Goal: Information Seeking & Learning: Learn about a topic

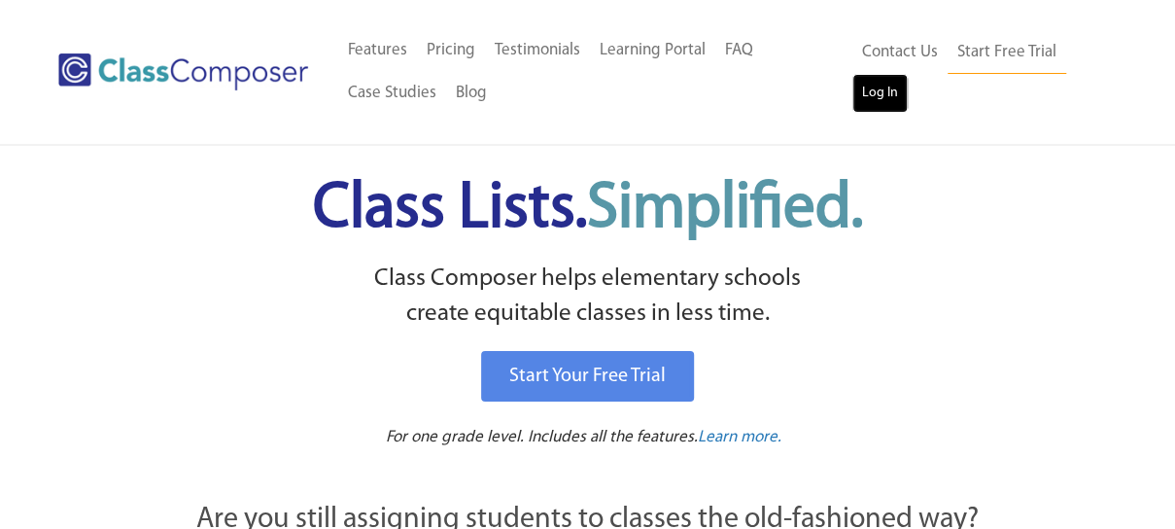
click at [883, 97] on link "Log In" at bounding box center [879, 93] width 55 height 39
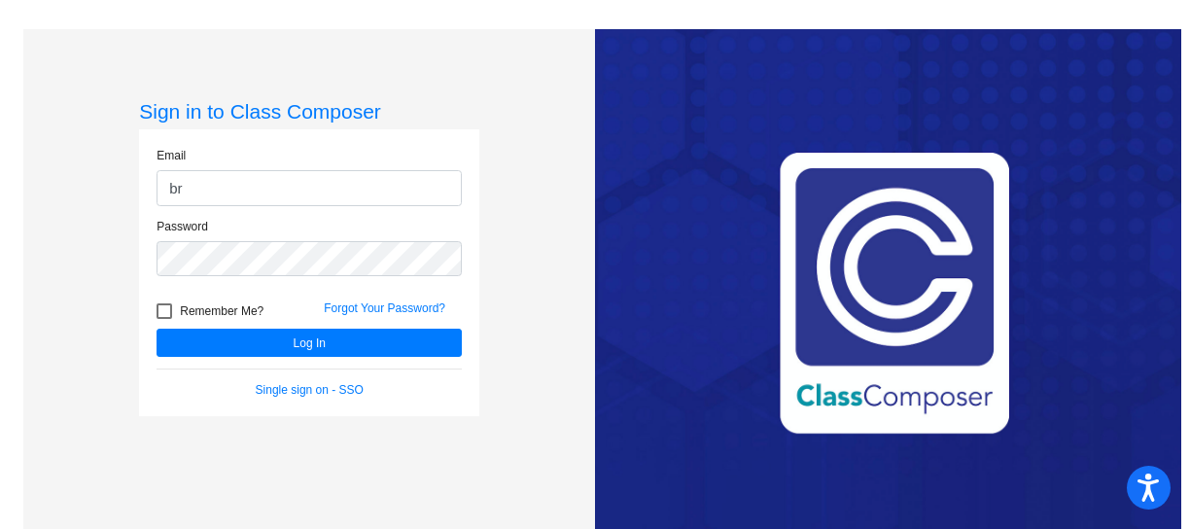
type input "b"
type input "[EMAIL_ADDRESS][DOMAIN_NAME]"
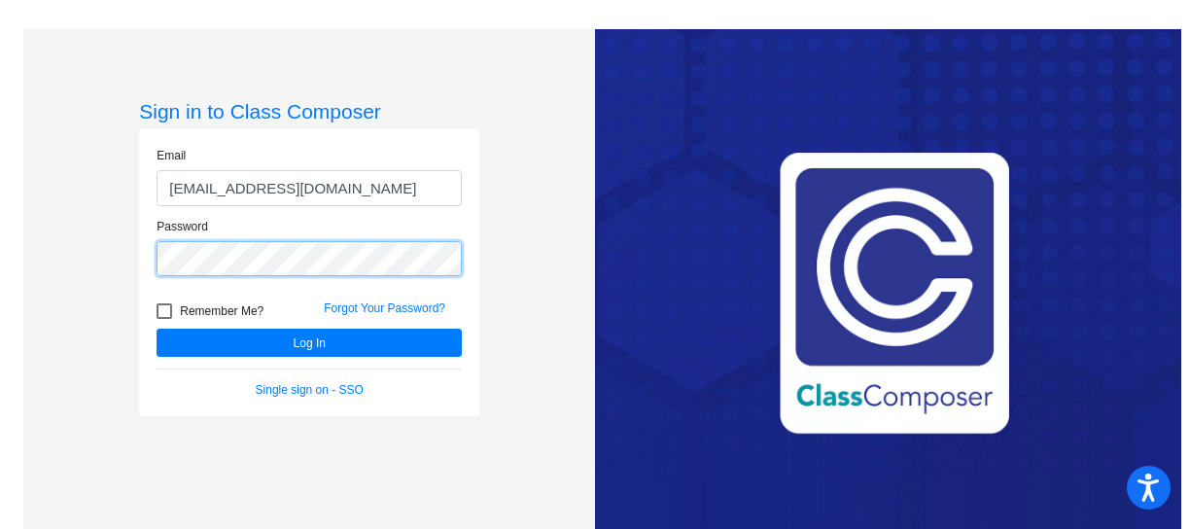
click at [156, 329] on button "Log In" at bounding box center [308, 343] width 305 height 28
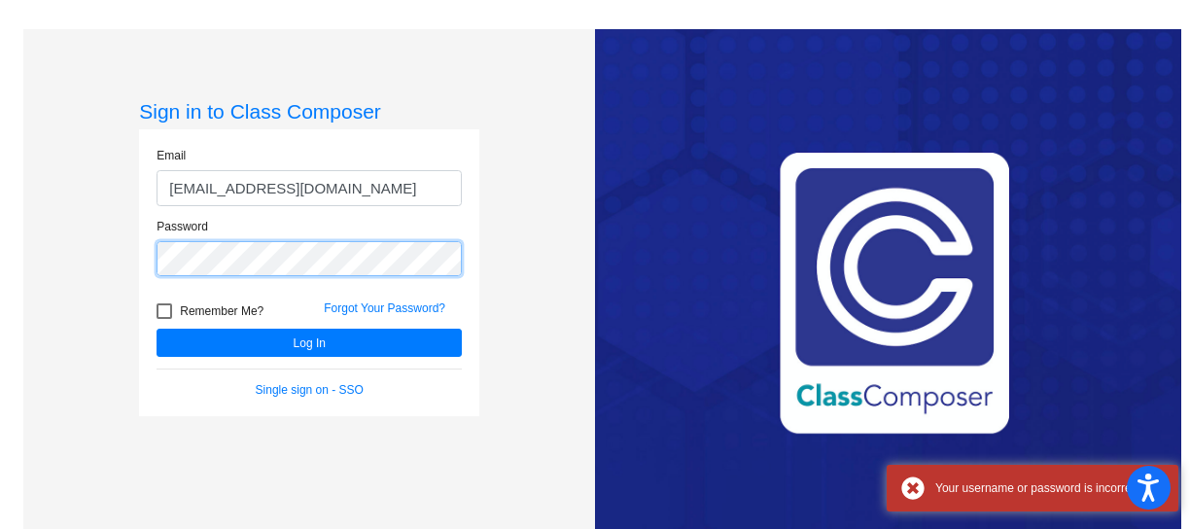
click at [37, 254] on div "Sign in to Class Composer Email [EMAIL_ADDRESS][DOMAIN_NAME] Password Remember …" at bounding box center [309, 293] width 572 height 529
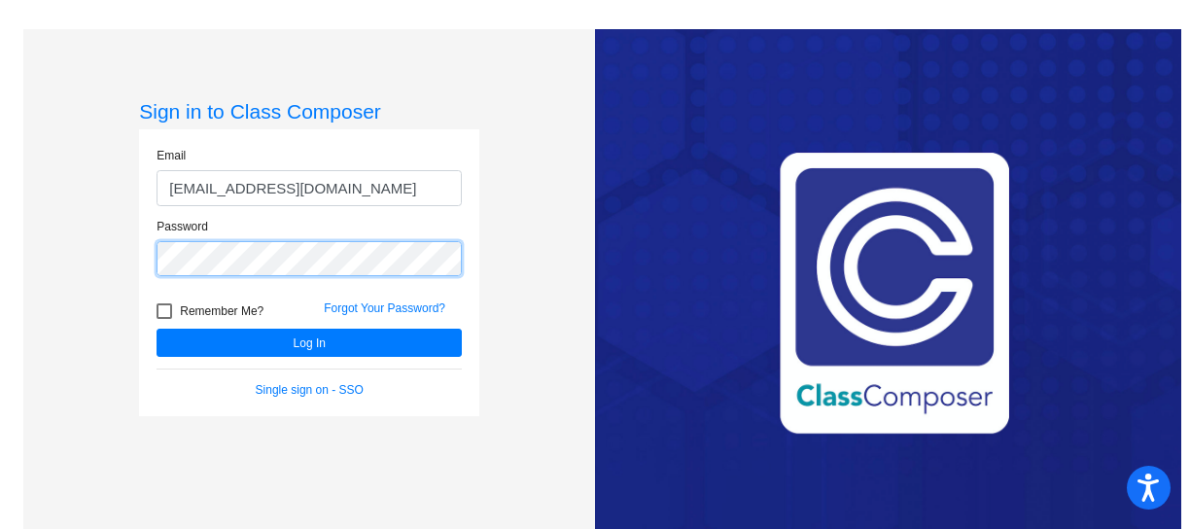
click at [156, 329] on button "Log In" at bounding box center [308, 343] width 305 height 28
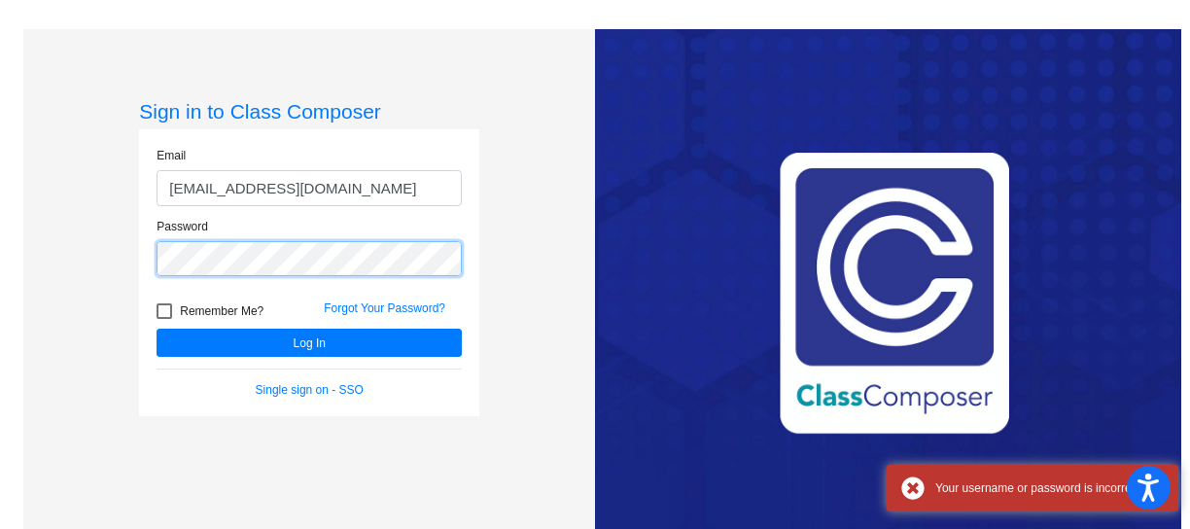
click at [156, 329] on button "Log In" at bounding box center [308, 343] width 305 height 28
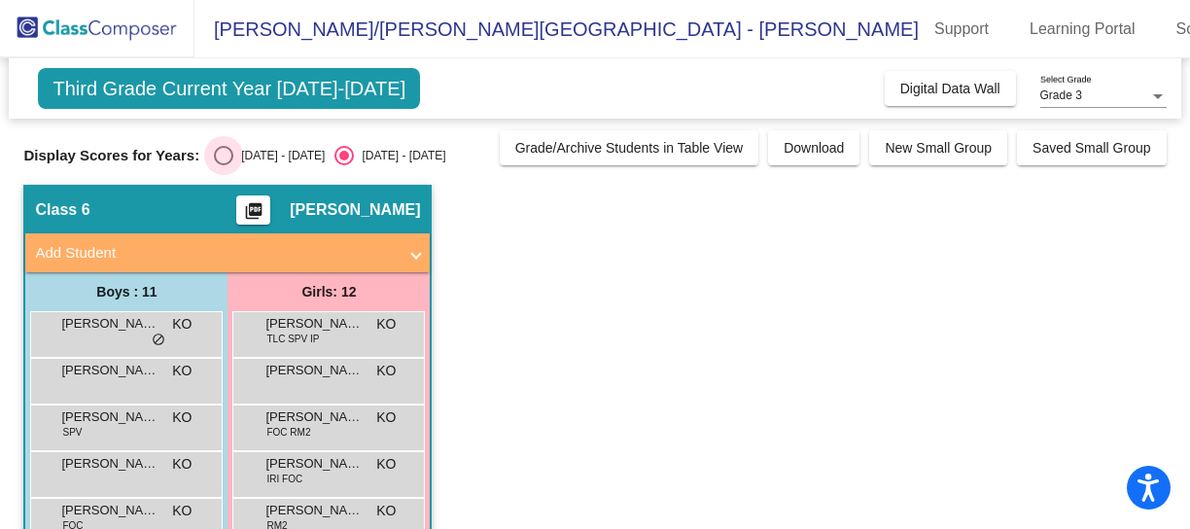
click at [214, 160] on div "Select an option" at bounding box center [223, 155] width 19 height 19
click at [223, 165] on input "[DATE] - [DATE]" at bounding box center [223, 165] width 1 height 1
radio input "true"
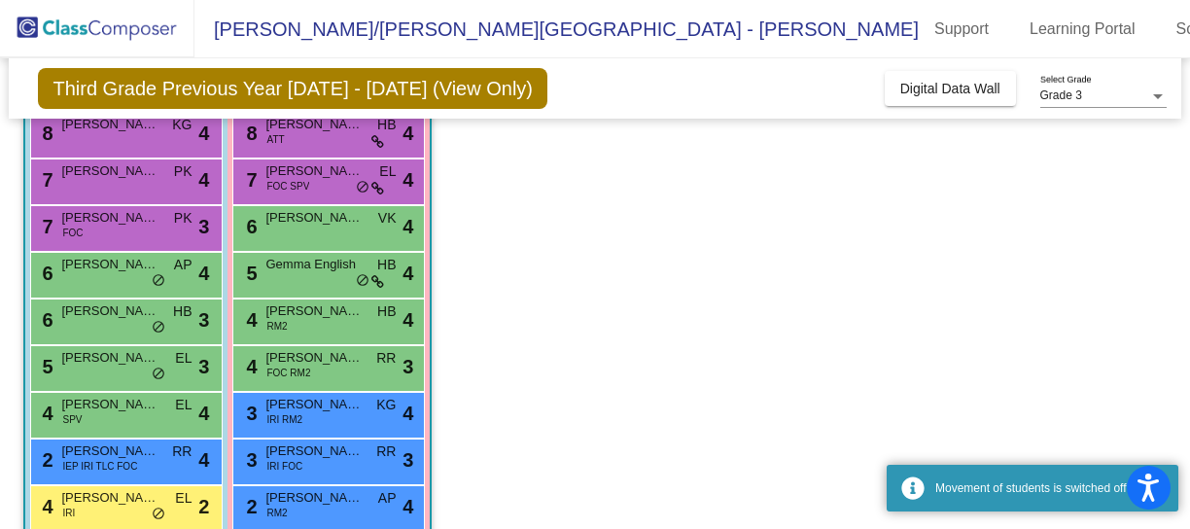
scroll to position [373, 0]
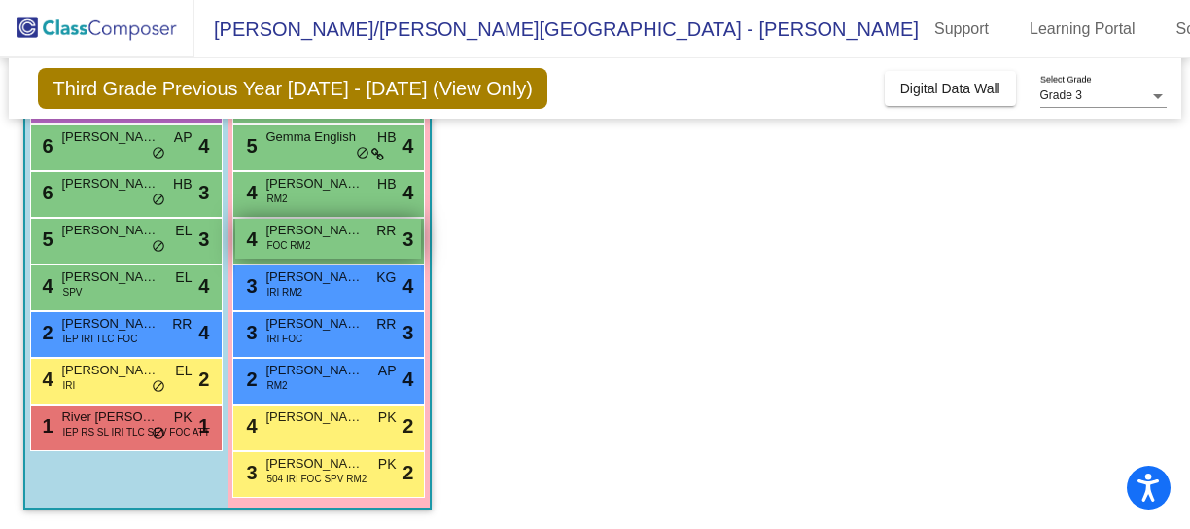
click at [307, 244] on span "FOC RM2" at bounding box center [288, 245] width 44 height 15
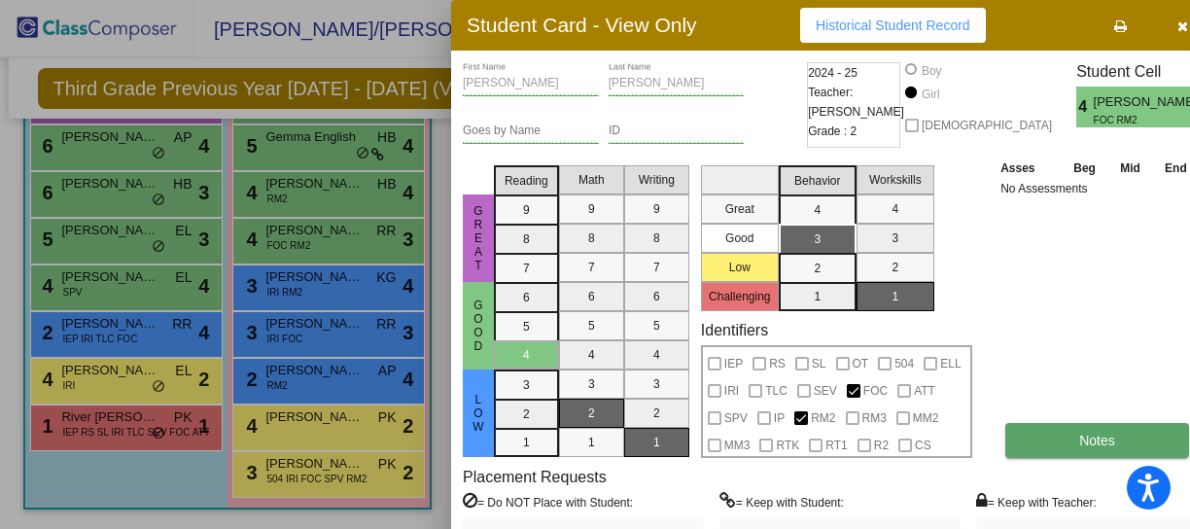
click at [1027, 457] on button "Notes" at bounding box center [1097, 440] width 184 height 35
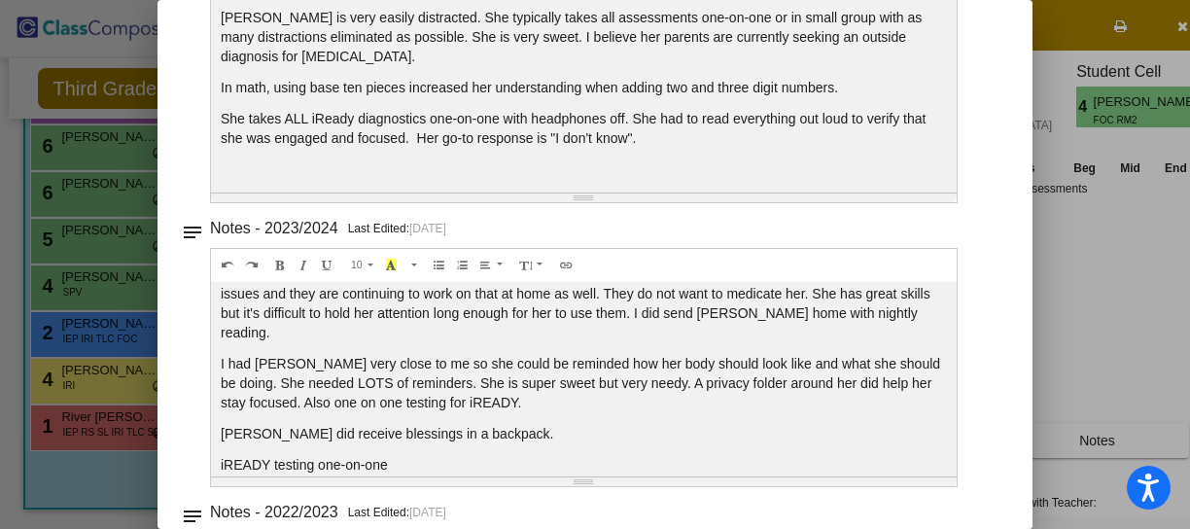
scroll to position [475, 0]
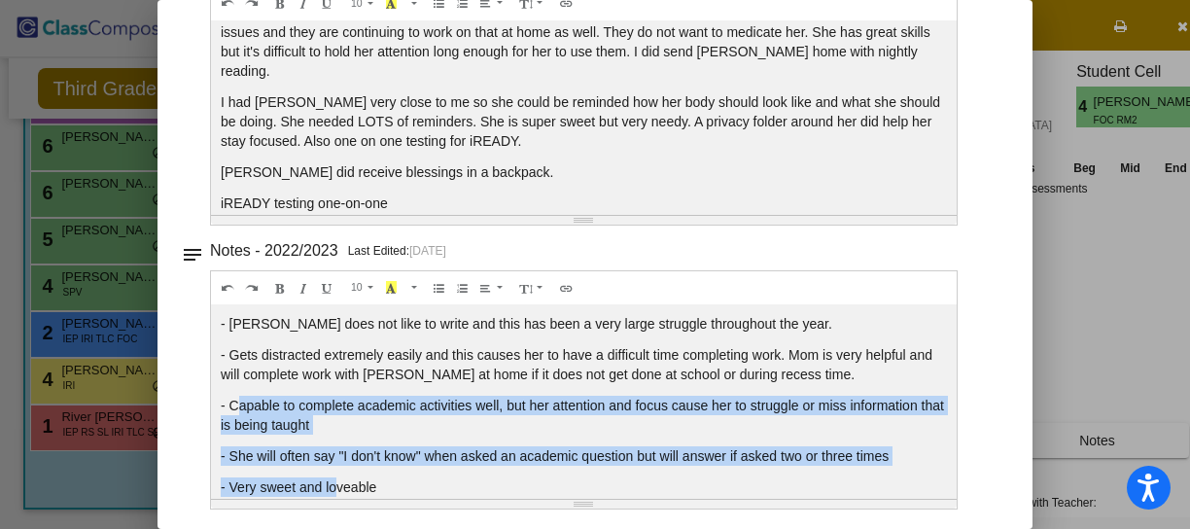
drag, startPoint x: 241, startPoint y: 400, endPoint x: 335, endPoint y: 468, distance: 116.3
click at [335, 468] on div "- [PERSON_NAME] does not like to write and this has been a very large struggle …" at bounding box center [583, 401] width 745 height 194
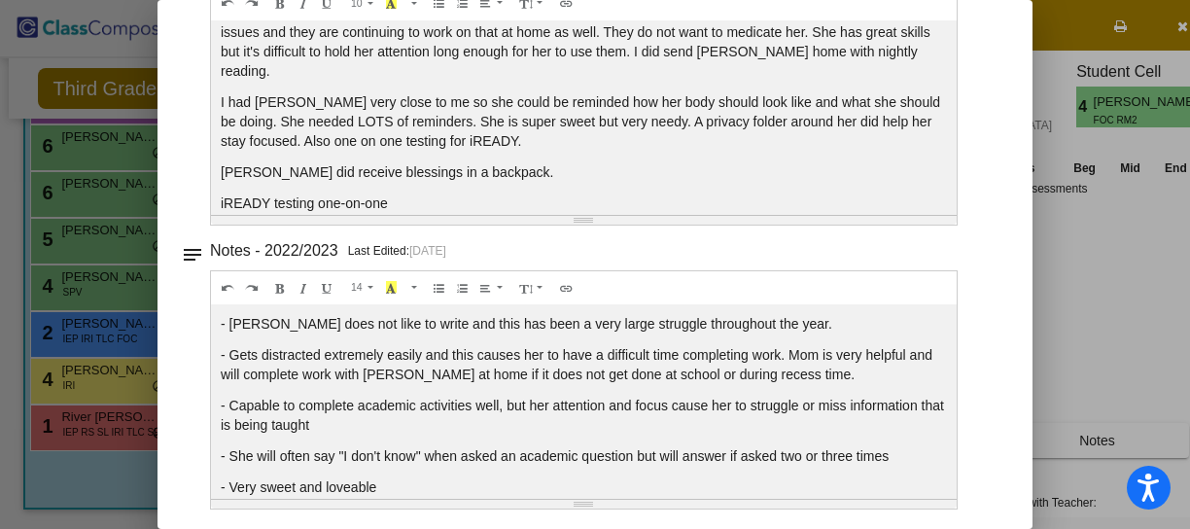
scroll to position [101, 0]
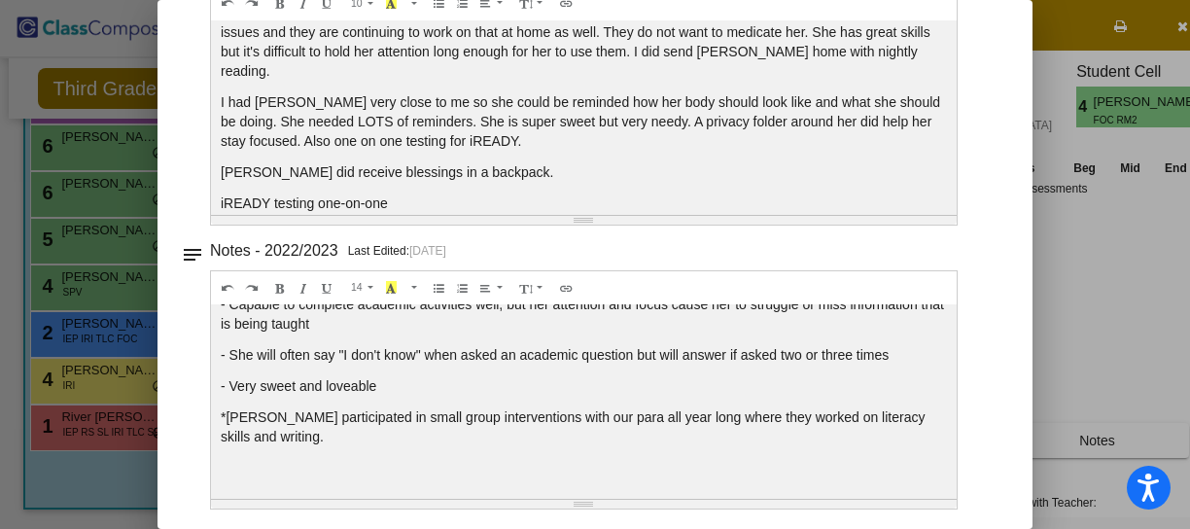
drag, startPoint x: 305, startPoint y: 351, endPoint x: 382, endPoint y: 378, distance: 81.5
click at [382, 378] on div "- [PERSON_NAME] does not like to write and this has been a very large struggle …" at bounding box center [583, 401] width 745 height 194
click at [382, 378] on p "- Very sweet and loveable" at bounding box center [584, 385] width 726 height 19
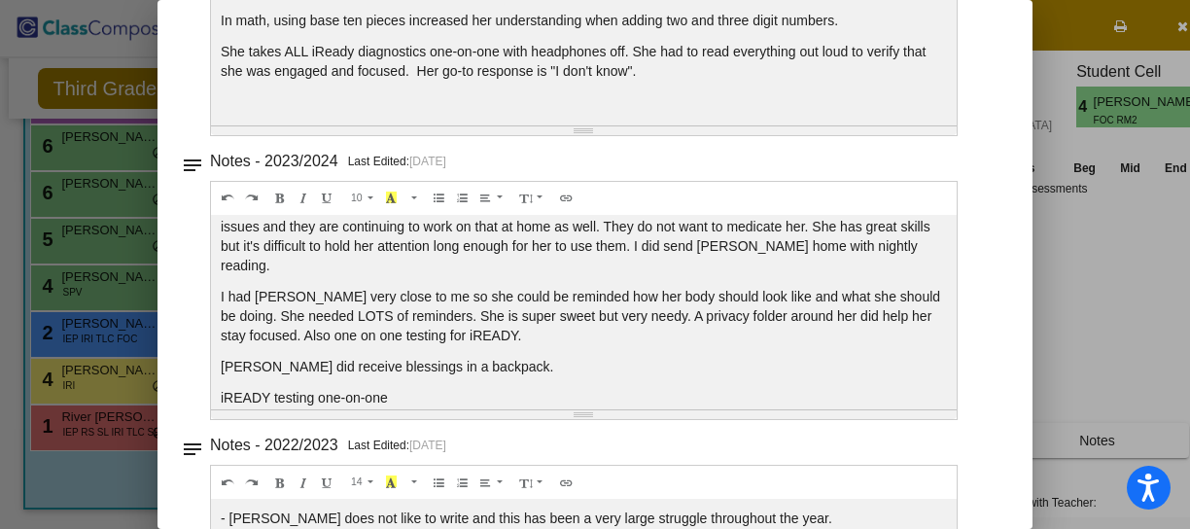
scroll to position [0, 0]
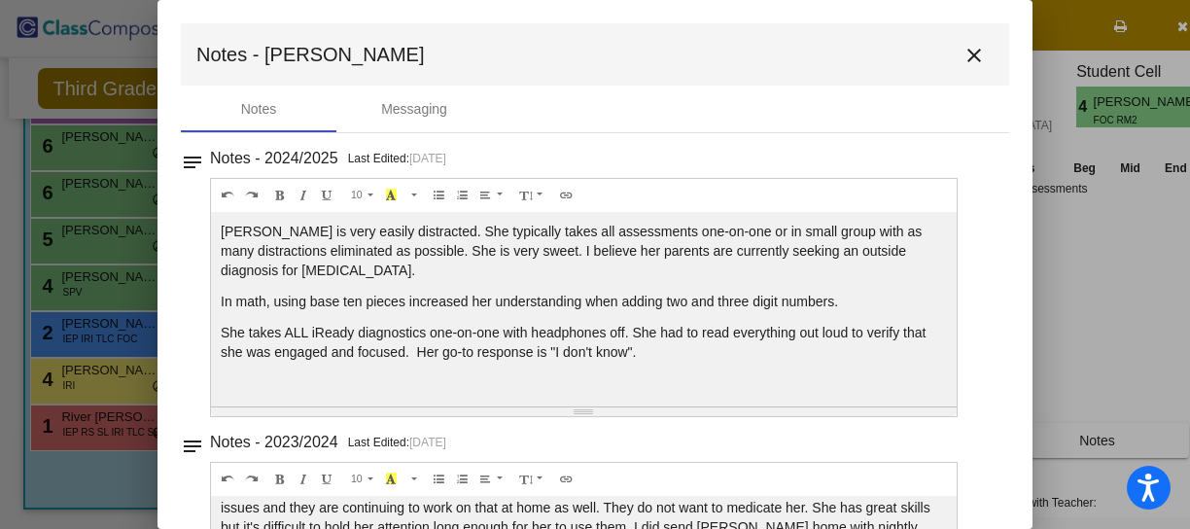
click at [966, 57] on mat-icon "close" at bounding box center [973, 55] width 23 height 23
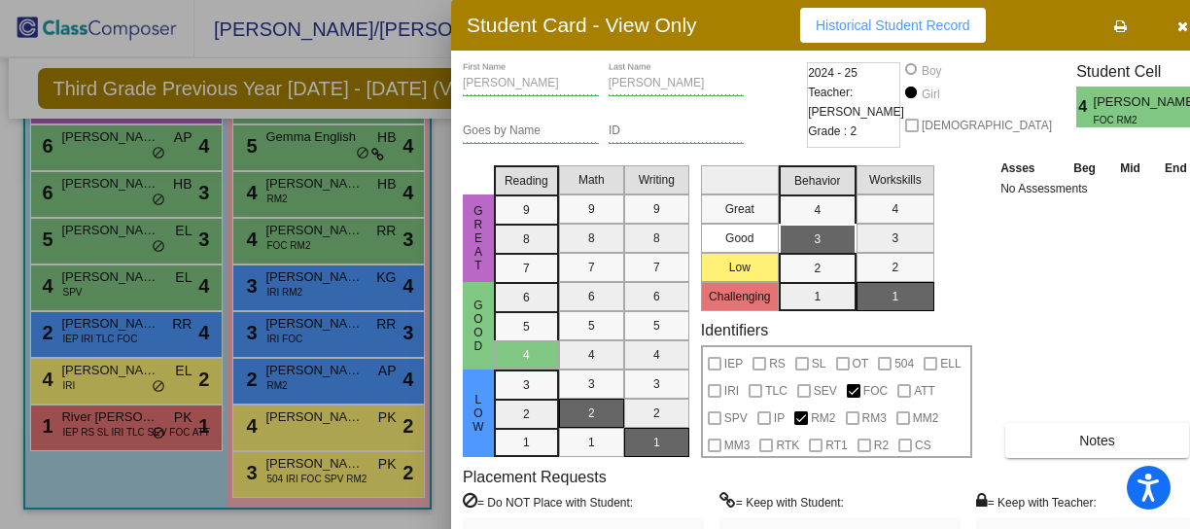
click at [1177, 23] on icon "button" at bounding box center [1182, 26] width 11 height 14
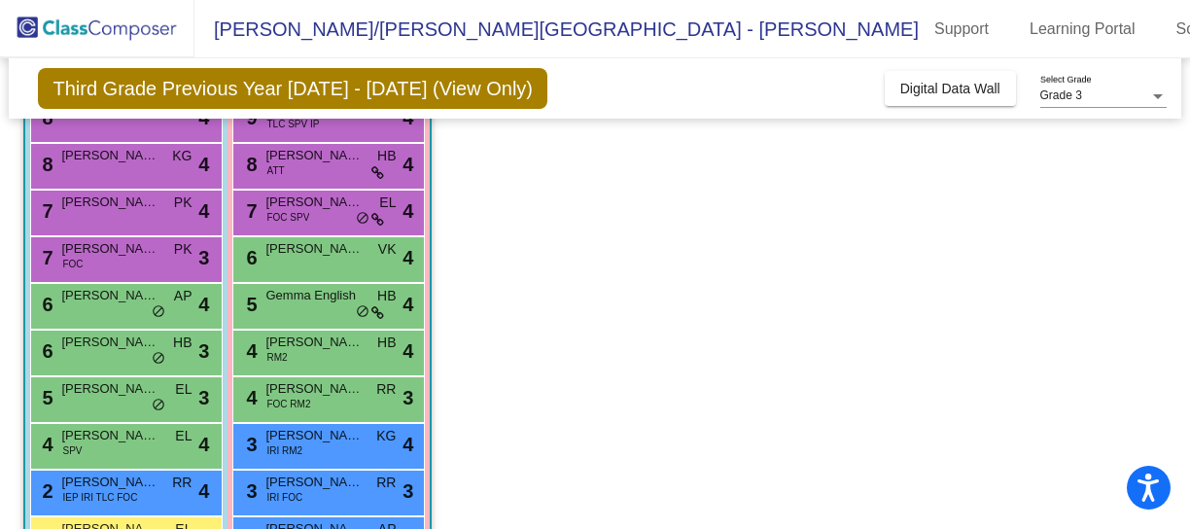
scroll to position [216, 0]
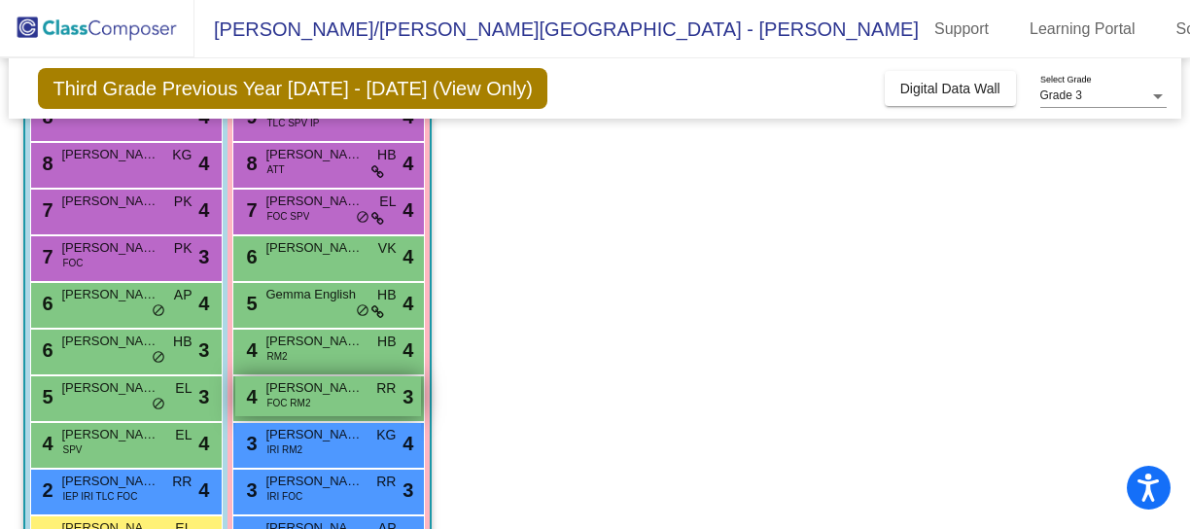
click at [292, 384] on span "[PERSON_NAME]" at bounding box center [313, 387] width 97 height 19
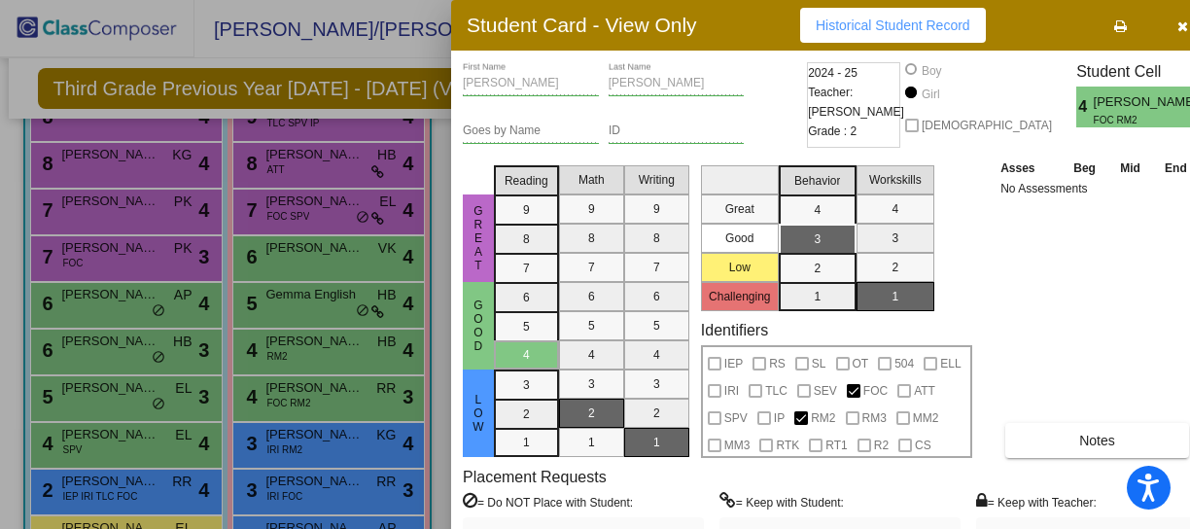
click at [1057, 312] on div "Asses Beg Mid End No Assessments Notes" at bounding box center [1097, 307] width 204 height 300
click at [885, 21] on span "Historical Student Record" at bounding box center [892, 25] width 155 height 16
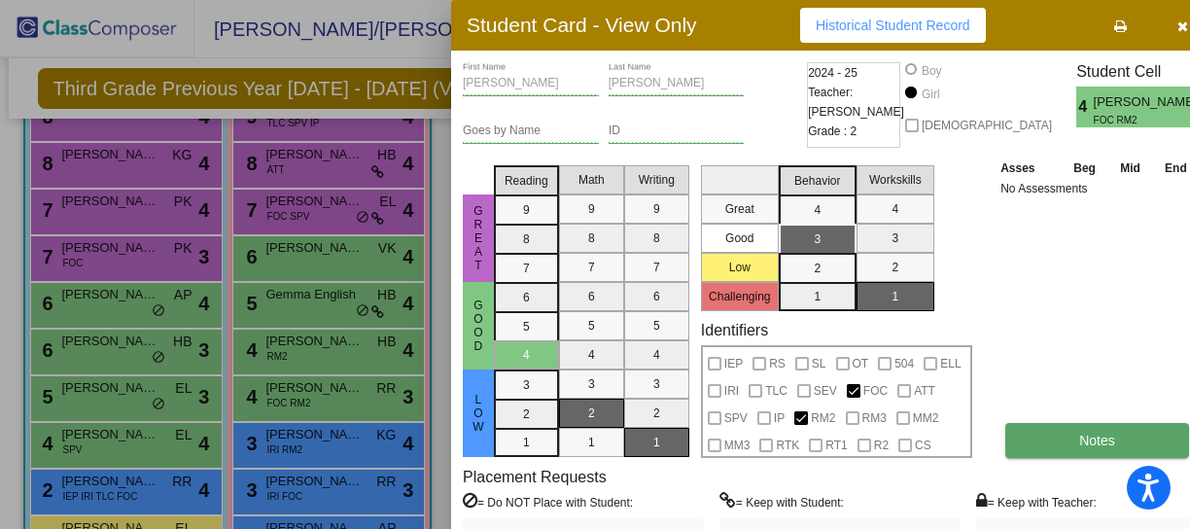
click at [1079, 448] on span "Notes" at bounding box center [1097, 441] width 36 height 16
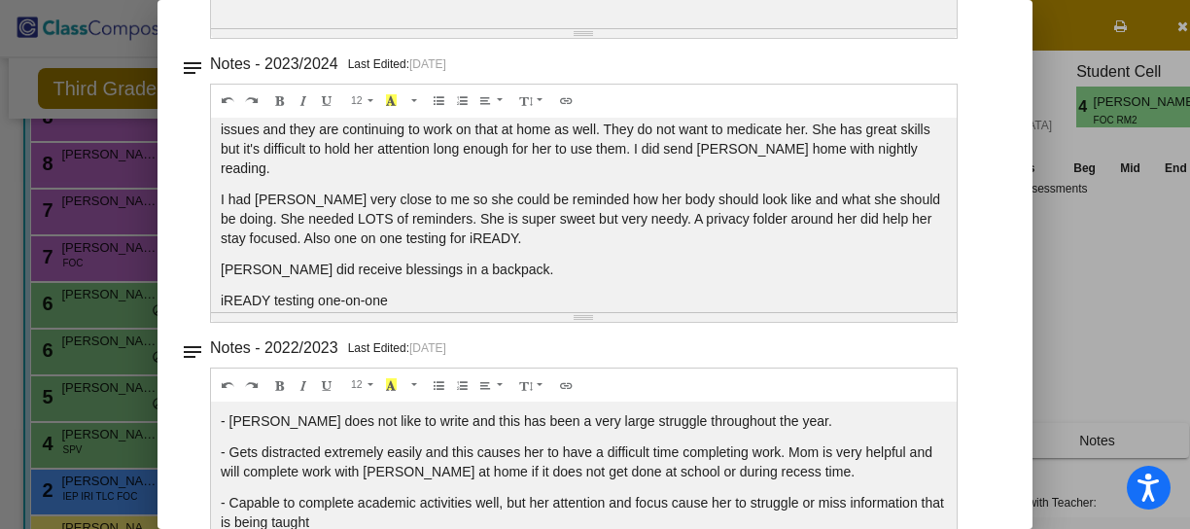
scroll to position [281, 0]
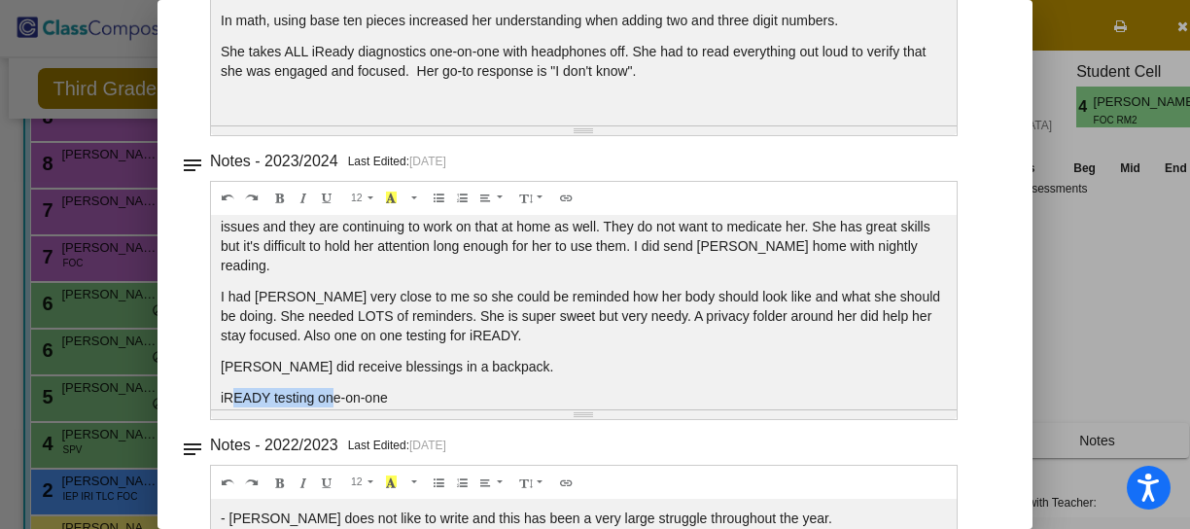
drag, startPoint x: 230, startPoint y: 379, endPoint x: 335, endPoint y: 374, distance: 105.1
click at [335, 388] on p "iREADY testing one-on-one" at bounding box center [584, 397] width 726 height 19
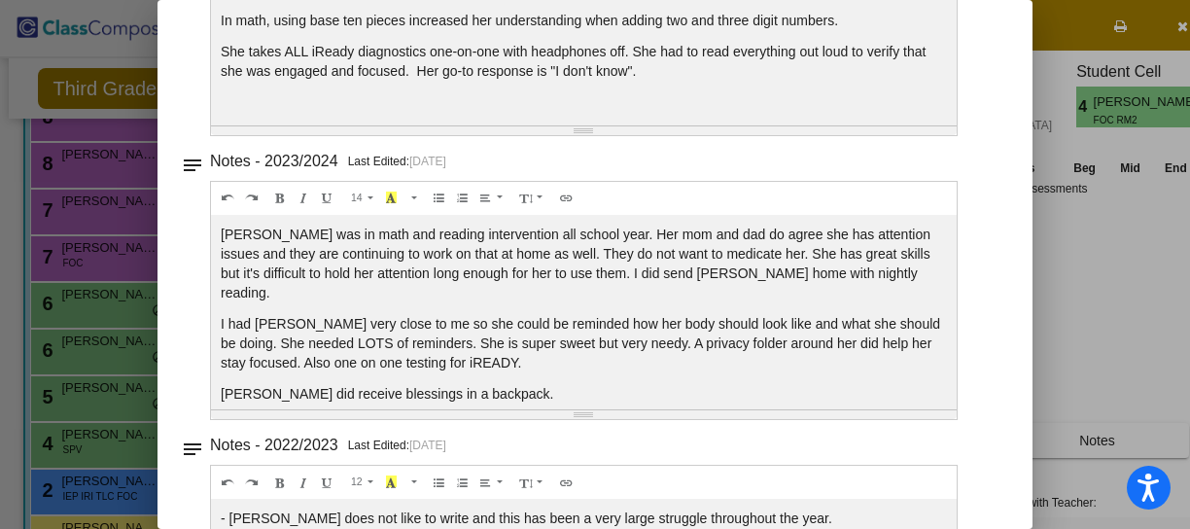
scroll to position [184, 0]
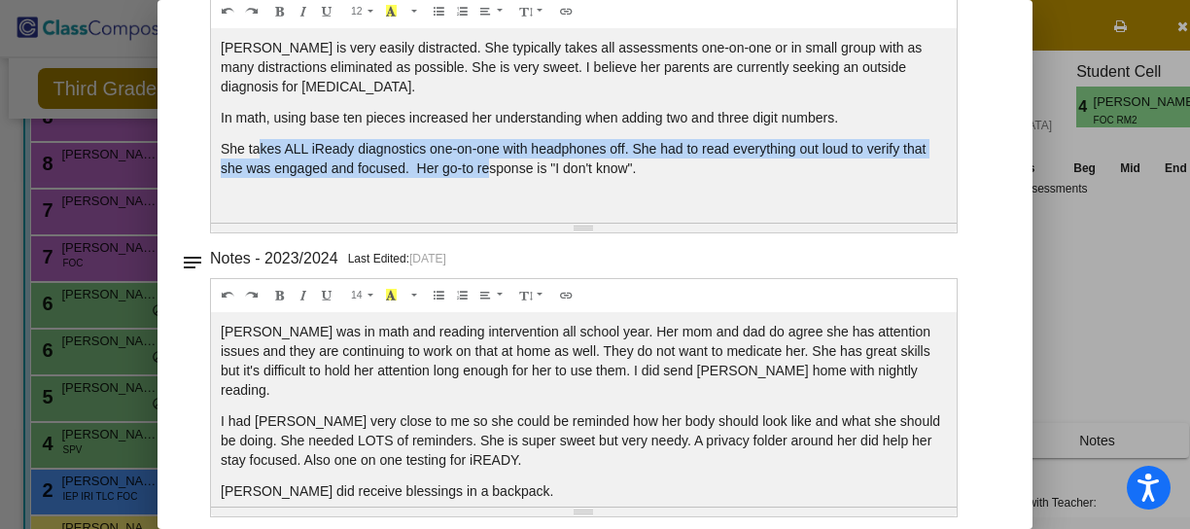
drag, startPoint x: 262, startPoint y: 145, endPoint x: 490, endPoint y: 176, distance: 229.6
click at [490, 176] on p "She takes ALL iReady diagnostics one-on-one with headphones off. She had to rea…" at bounding box center [584, 158] width 726 height 39
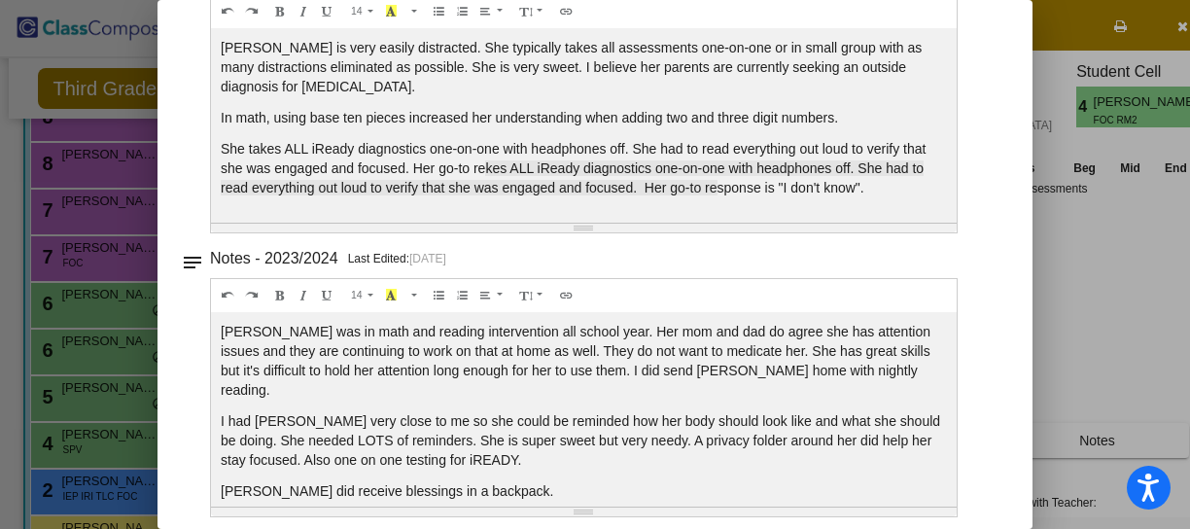
click at [451, 162] on p "She takes ALL iReady diagnostics one-on-one with headphones off. She had to rea…" at bounding box center [584, 168] width 726 height 58
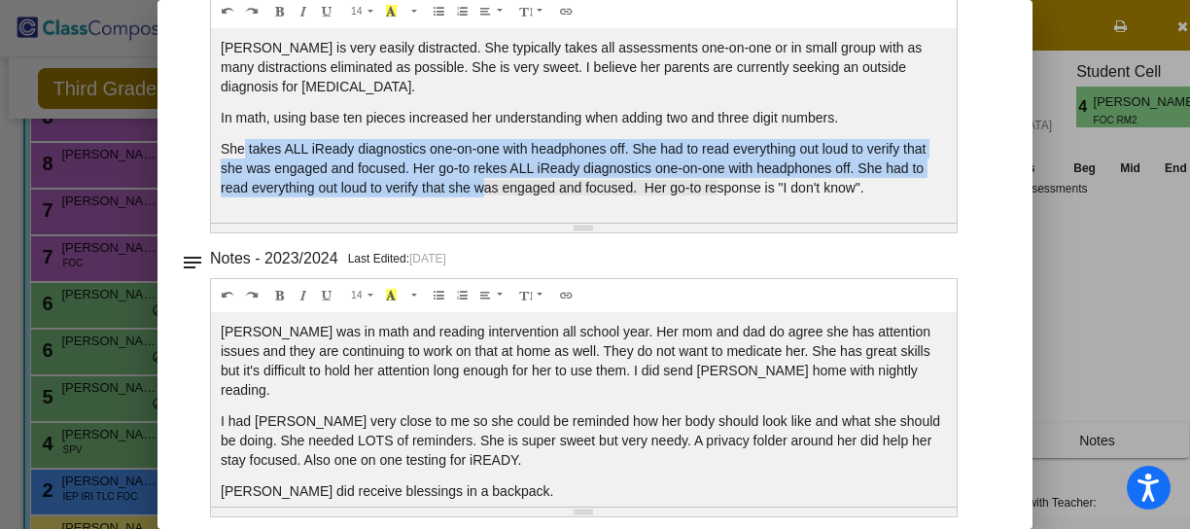
drag, startPoint x: 245, startPoint y: 145, endPoint x: 479, endPoint y: 179, distance: 236.7
click at [479, 179] on p "She takes ALL iReady diagnostics one-on-one with headphones off. She had to rea…" at bounding box center [584, 168] width 726 height 58
click at [479, 179] on span "kes ALL iReady diagnostics one-on-one with headphones off. She had to read ever…" at bounding box center [572, 177] width 703 height 35
drag, startPoint x: 325, startPoint y: 135, endPoint x: 558, endPoint y: 197, distance: 241.4
click at [558, 197] on div "[PERSON_NAME] is very easily distracted. She typically takes all assessments on…" at bounding box center [583, 125] width 745 height 194
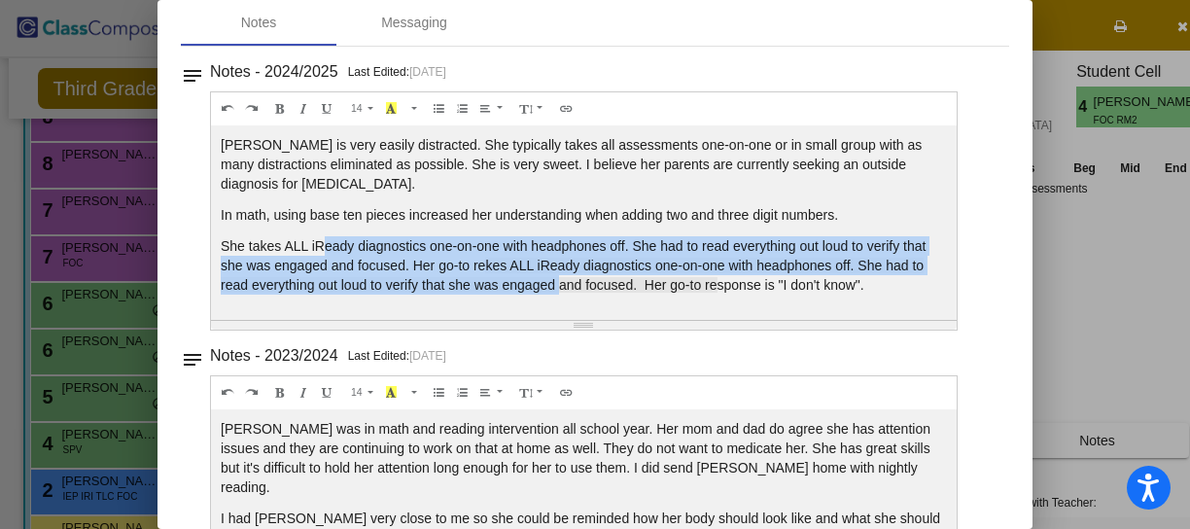
scroll to position [0, 0]
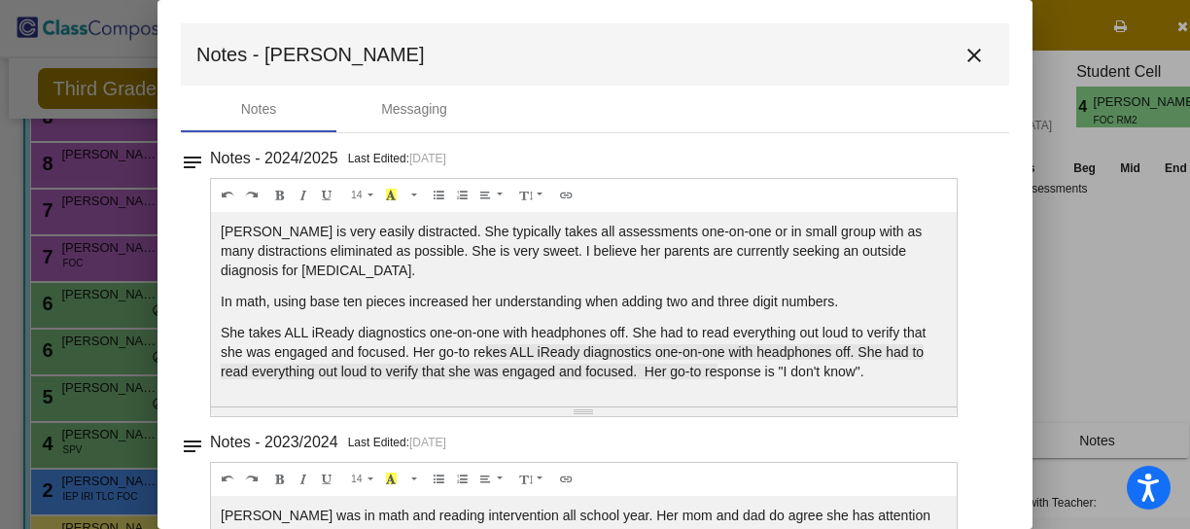
drag, startPoint x: 1077, startPoint y: 232, endPoint x: 1079, endPoint y: 213, distance: 19.5
click at [1078, 231] on div at bounding box center [595, 264] width 1190 height 529
click at [962, 59] on mat-icon "close" at bounding box center [973, 55] width 23 height 23
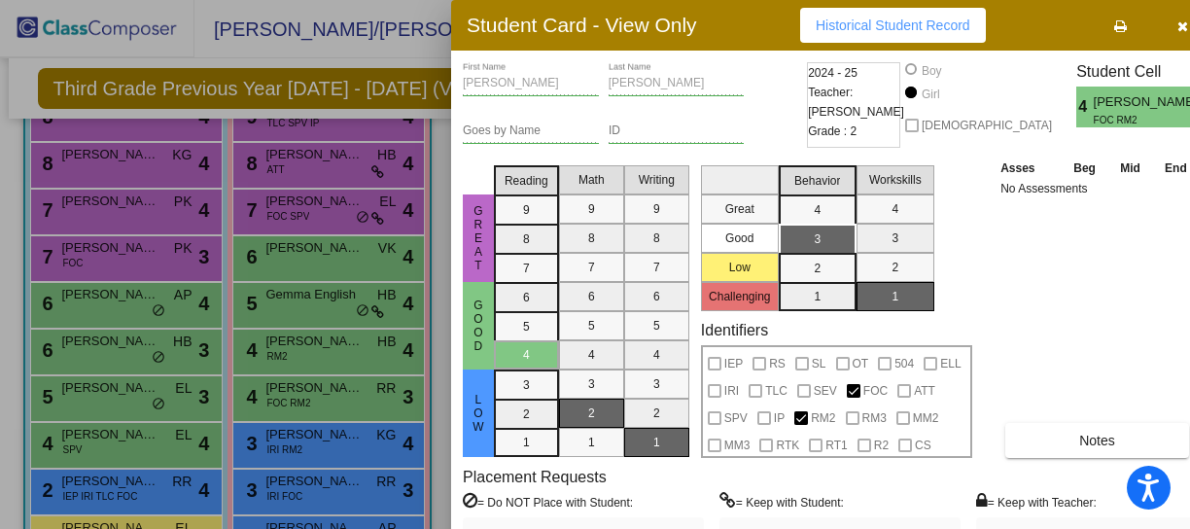
click at [914, 26] on span "Historical Student Record" at bounding box center [892, 25] width 155 height 16
